Goal: Transaction & Acquisition: Download file/media

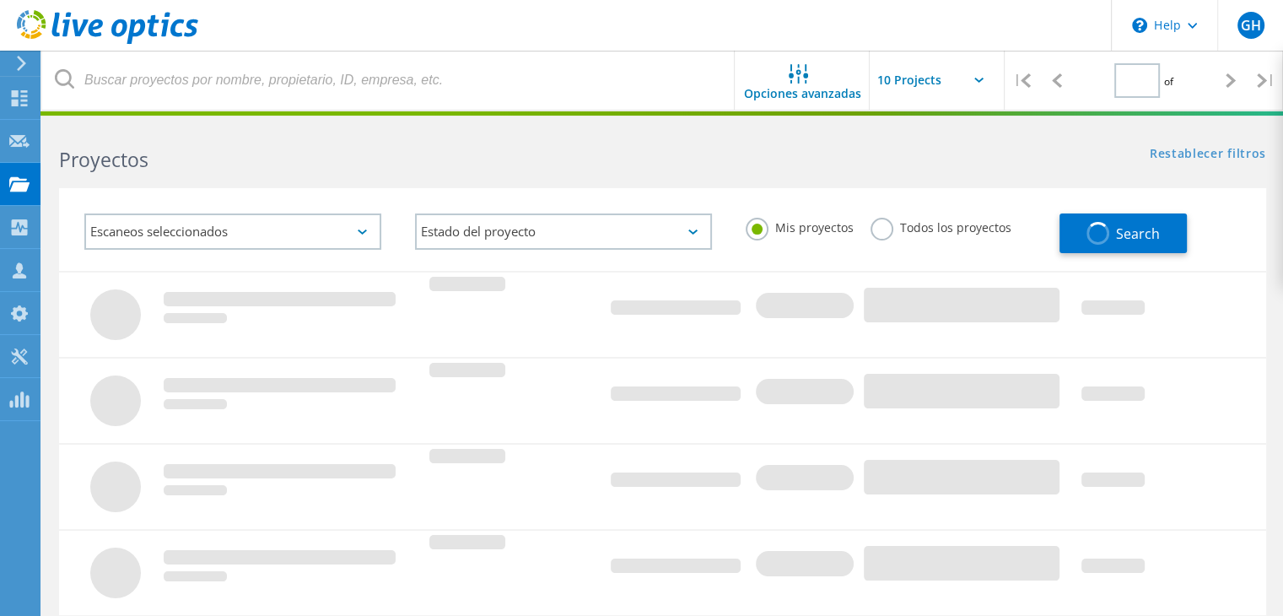
type input "1"
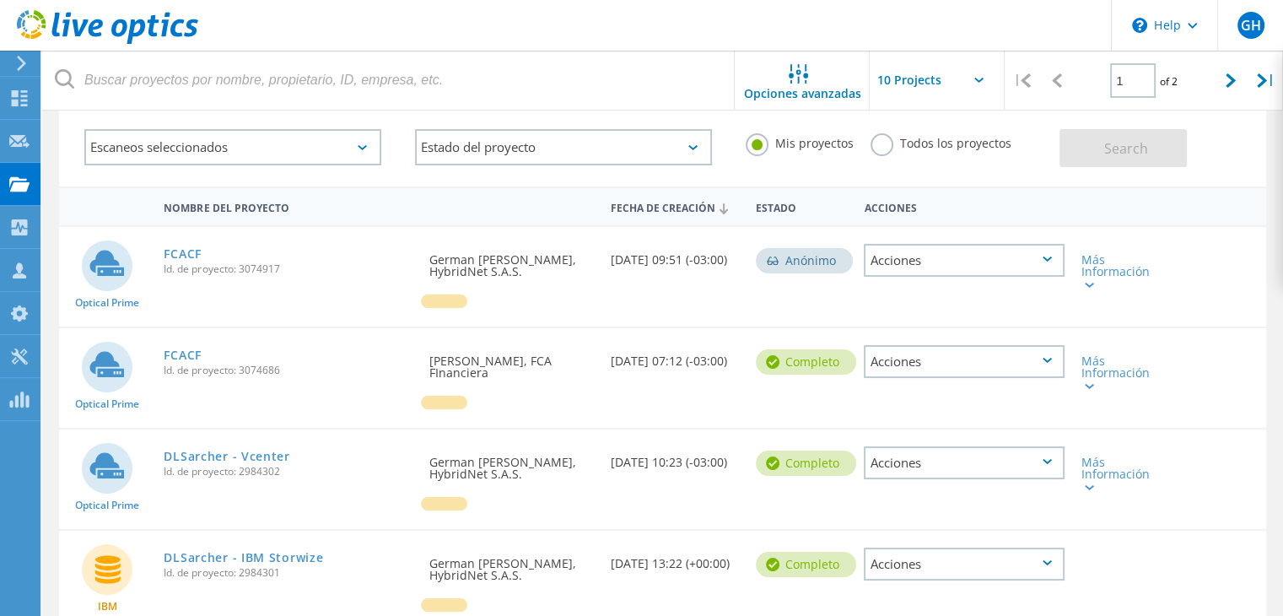
scroll to position [169, 0]
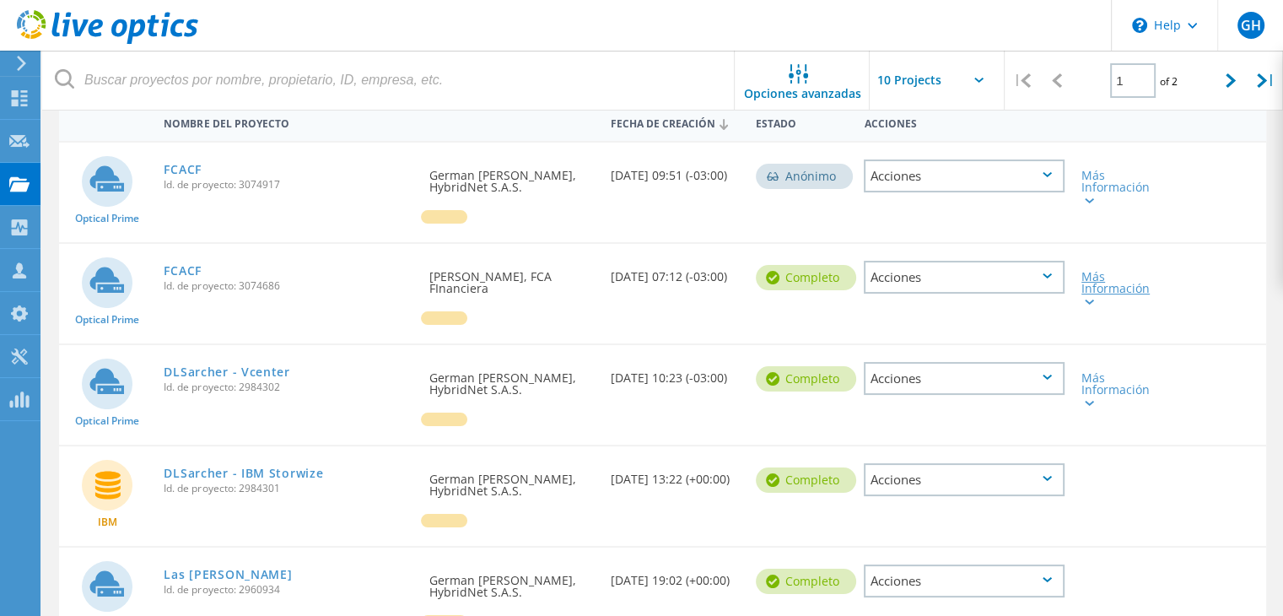
click at [1101, 296] on div "Más Información" at bounding box center [1120, 288] width 79 height 35
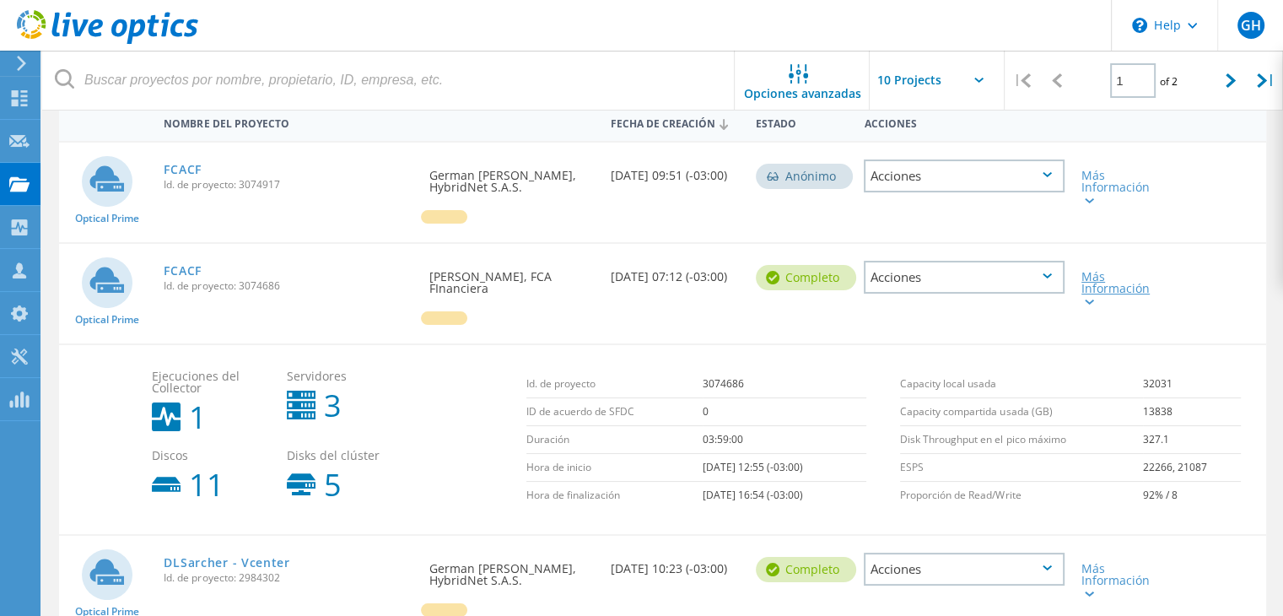
click at [1091, 299] on icon at bounding box center [1089, 301] width 9 height 5
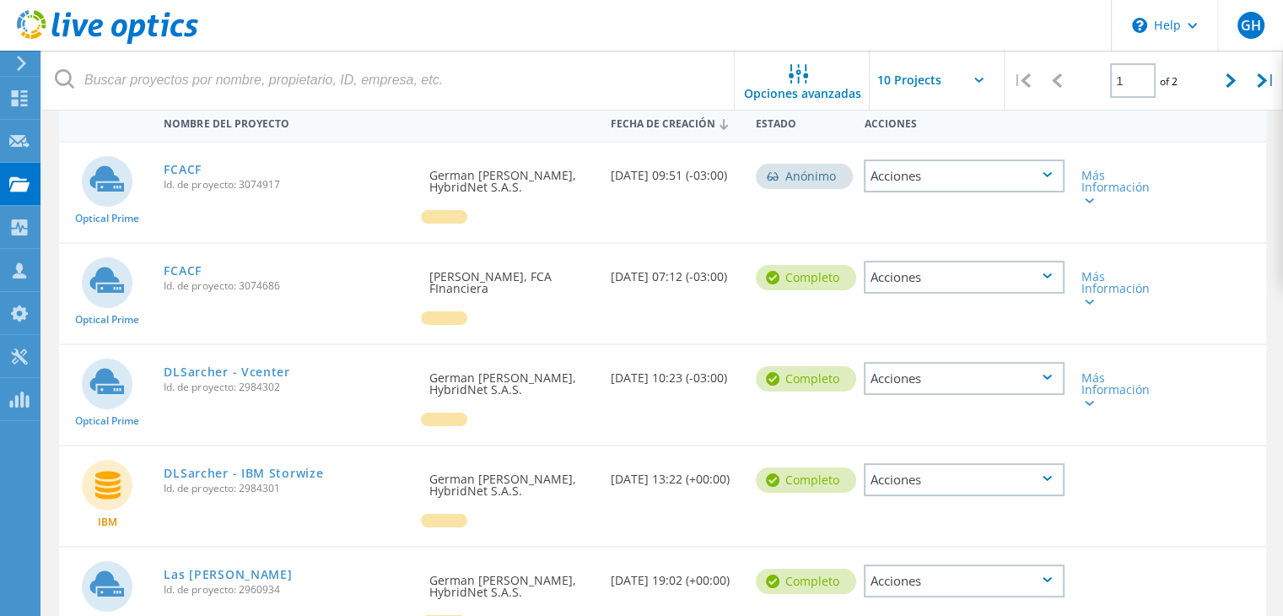
click at [1042, 277] on div "Acciones" at bounding box center [964, 277] width 201 height 33
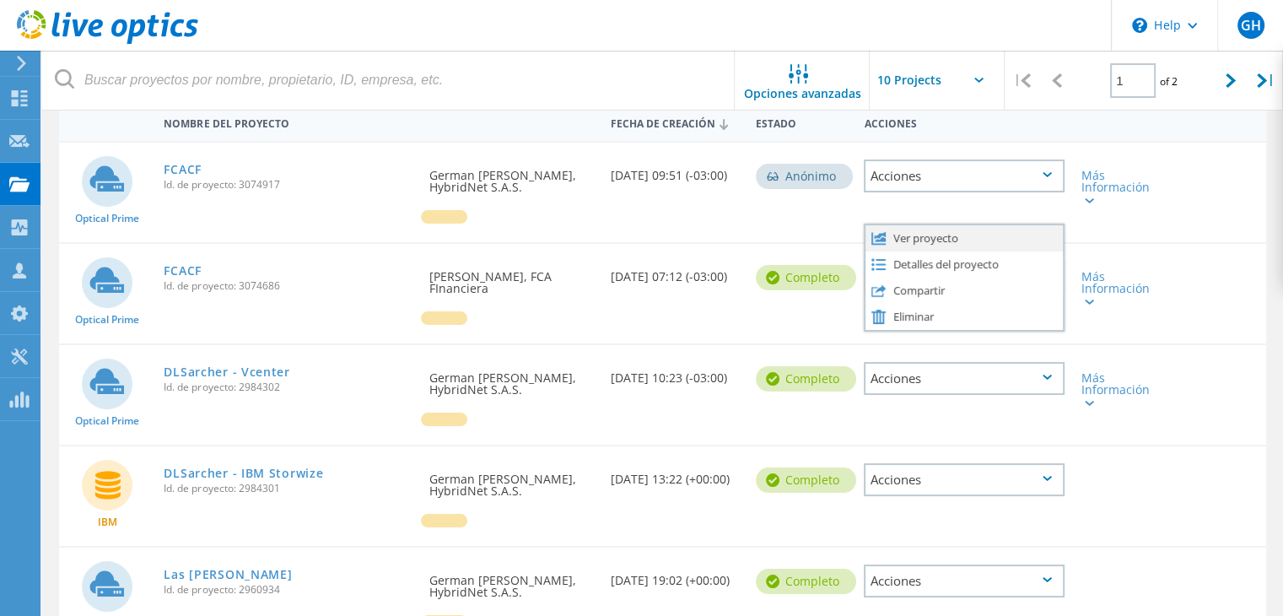
click at [938, 240] on div "Ver proyecto" at bounding box center [963, 238] width 197 height 26
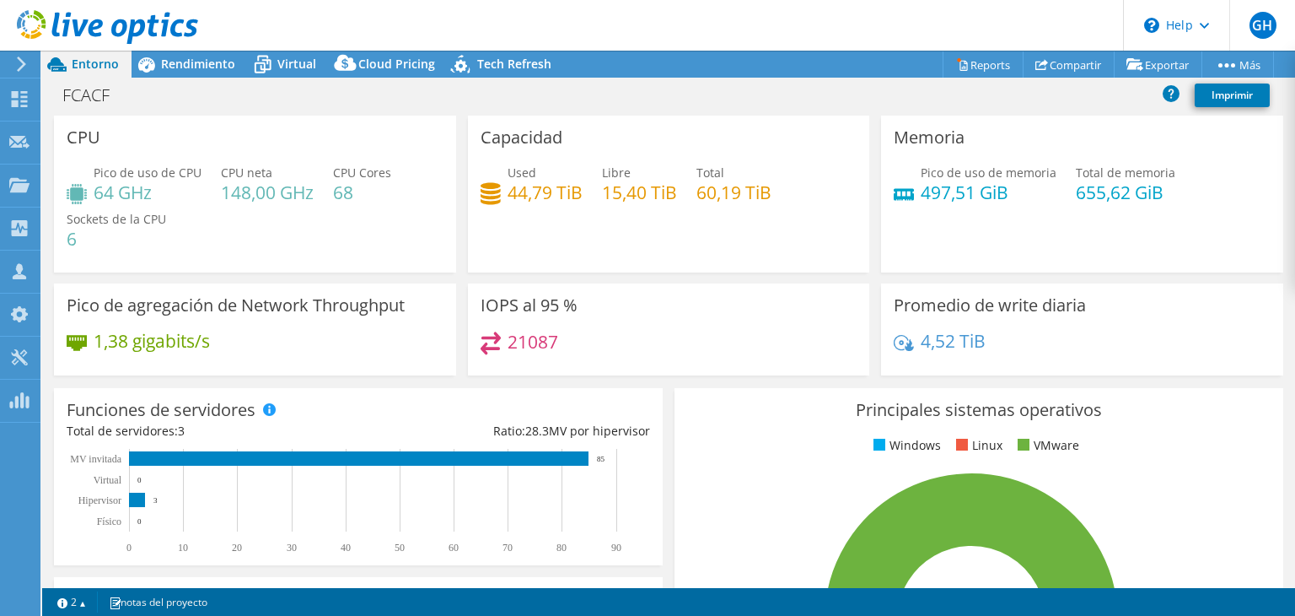
select select "USD"
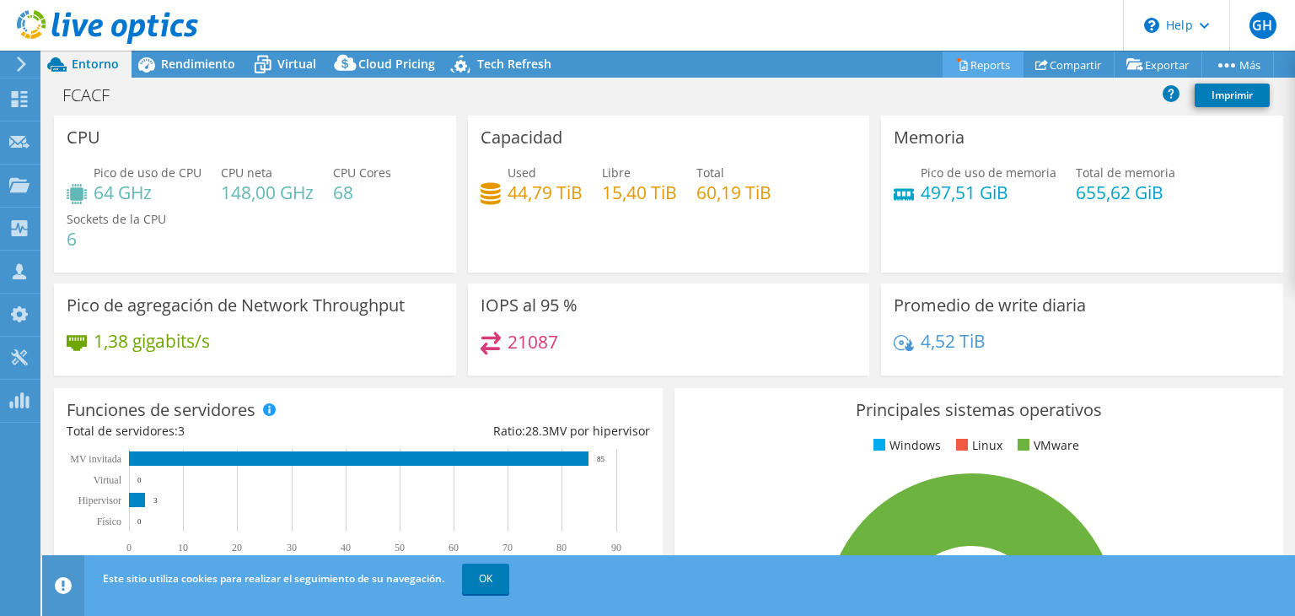
click at [972, 67] on link "Reports" at bounding box center [983, 64] width 81 height 26
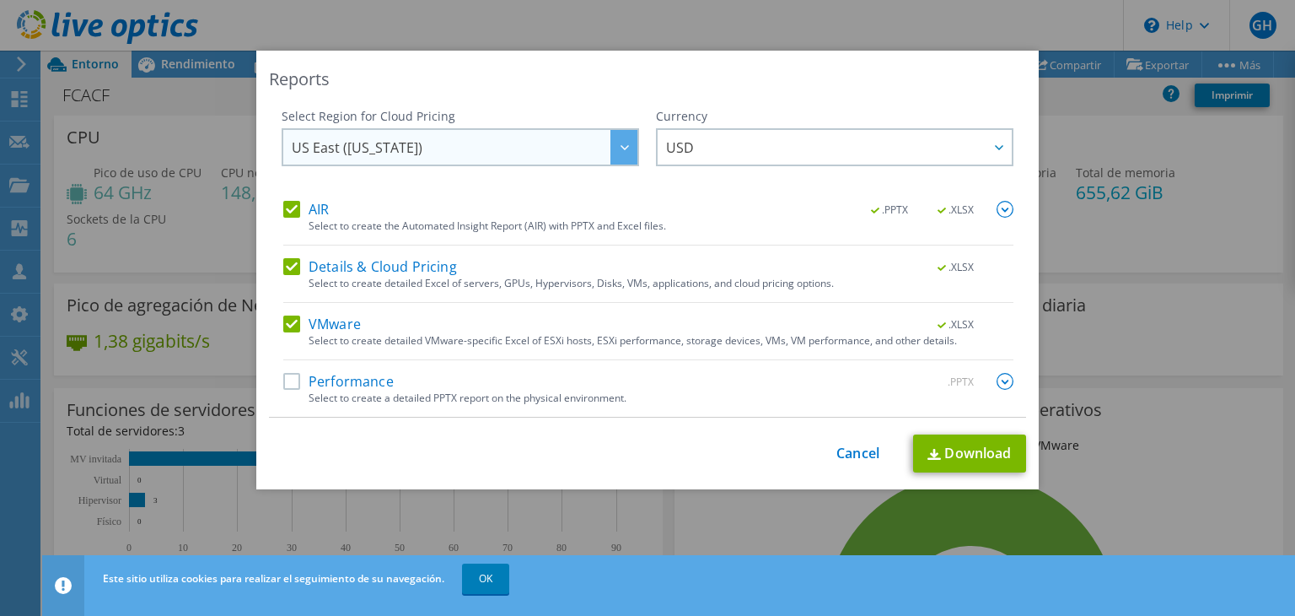
click at [627, 148] on div at bounding box center [624, 147] width 27 height 35
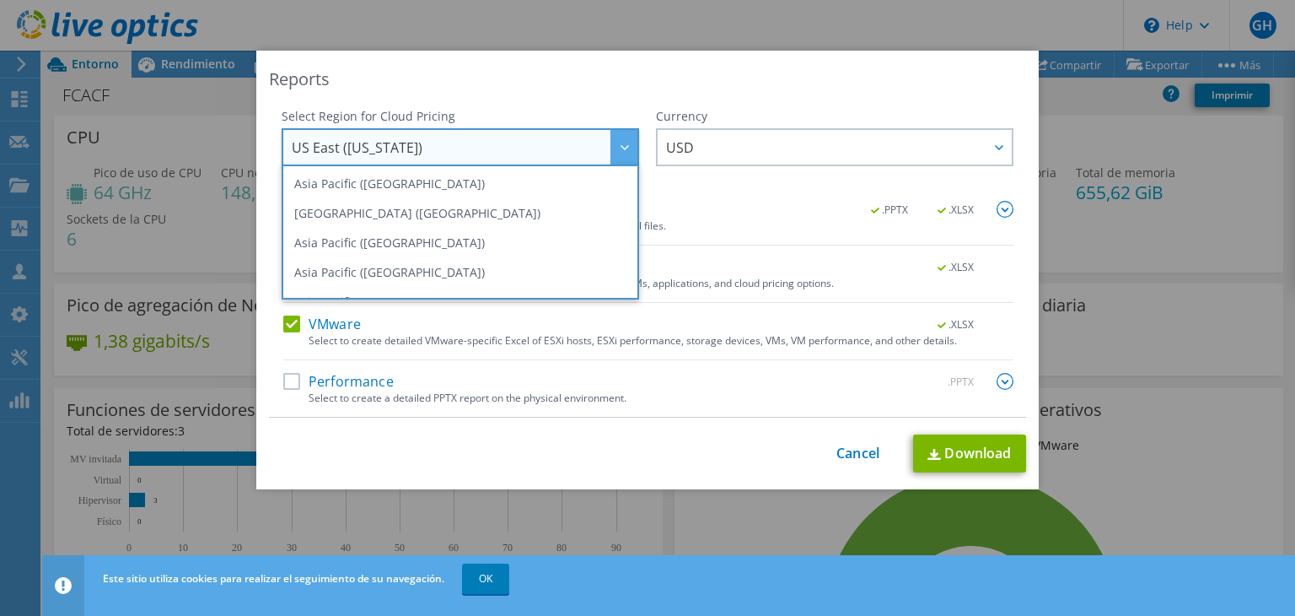
click at [622, 96] on div "Reports Select Region for Cloud Pricing Asia Pacific ([GEOGRAPHIC_DATA]) [GEOGR…" at bounding box center [647, 270] width 783 height 439
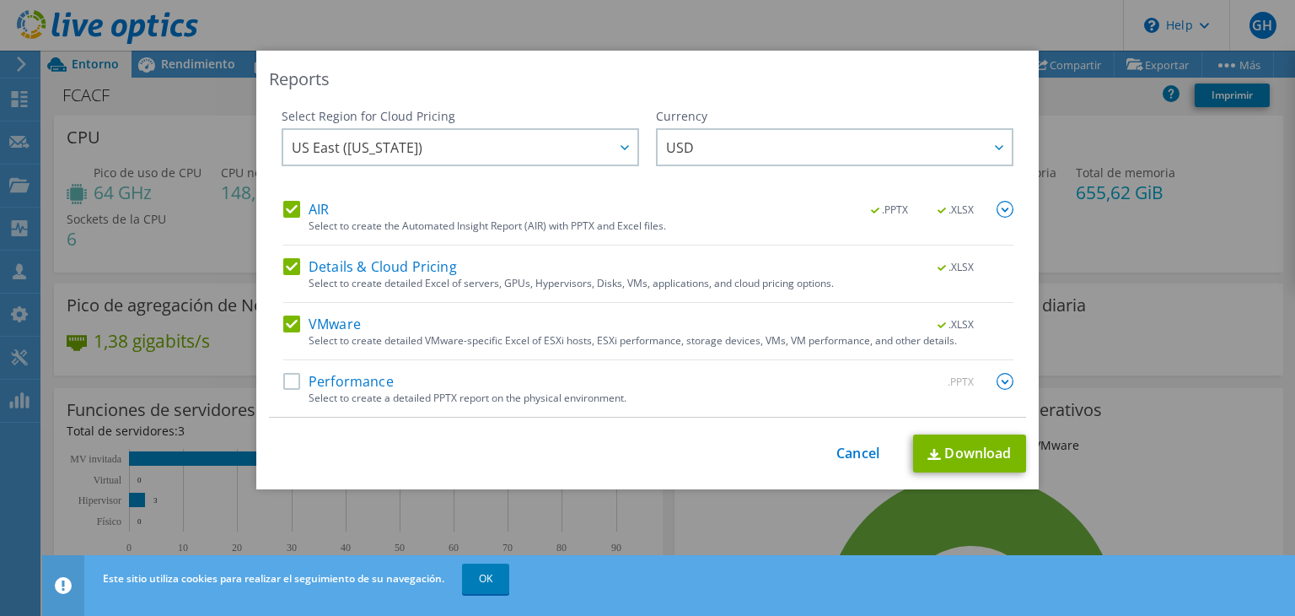
click at [283, 385] on label "Performance" at bounding box center [338, 381] width 110 height 17
click at [0, 0] on input "Performance" at bounding box center [0, 0] width 0 height 0
click at [966, 451] on link "Download" at bounding box center [969, 453] width 113 height 38
click at [846, 462] on div "This process may take a while, please wait... Cancel Download" at bounding box center [647, 453] width 757 height 38
click at [862, 455] on link "Cancel" at bounding box center [858, 453] width 43 height 16
